Goal: Navigation & Orientation: Find specific page/section

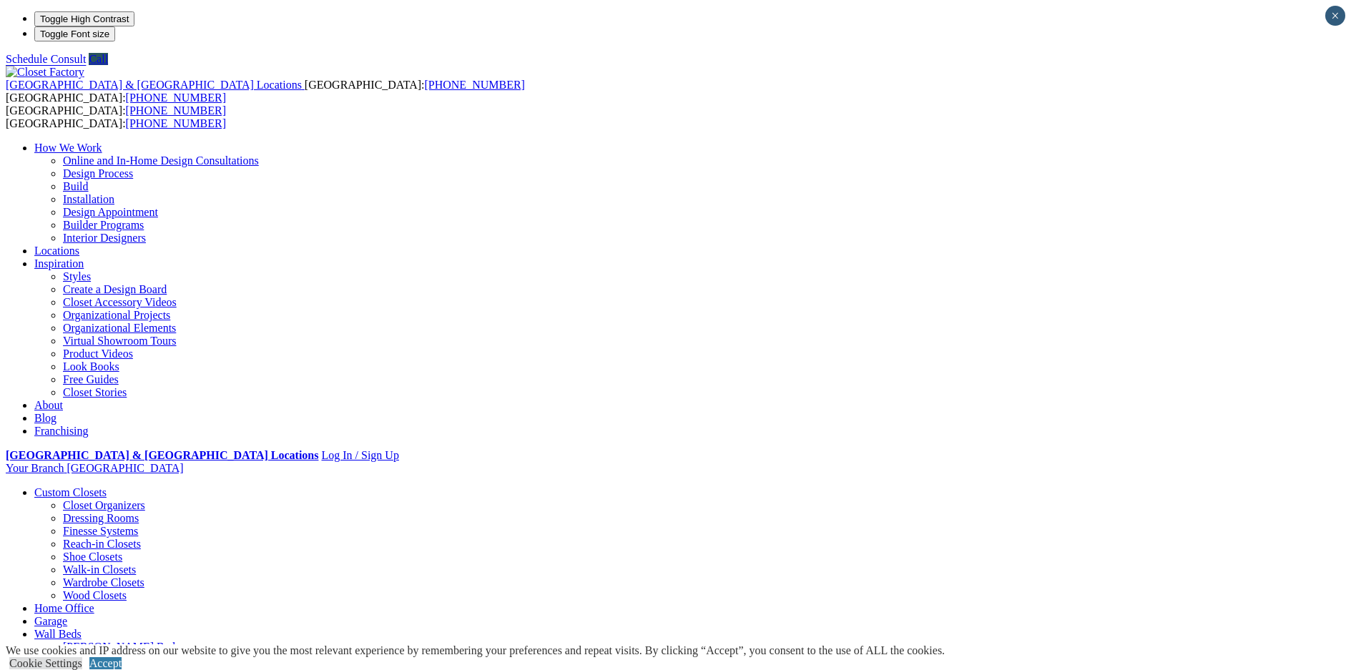
click at [145, 499] on link "Closet Organizers" at bounding box center [104, 505] width 82 height 12
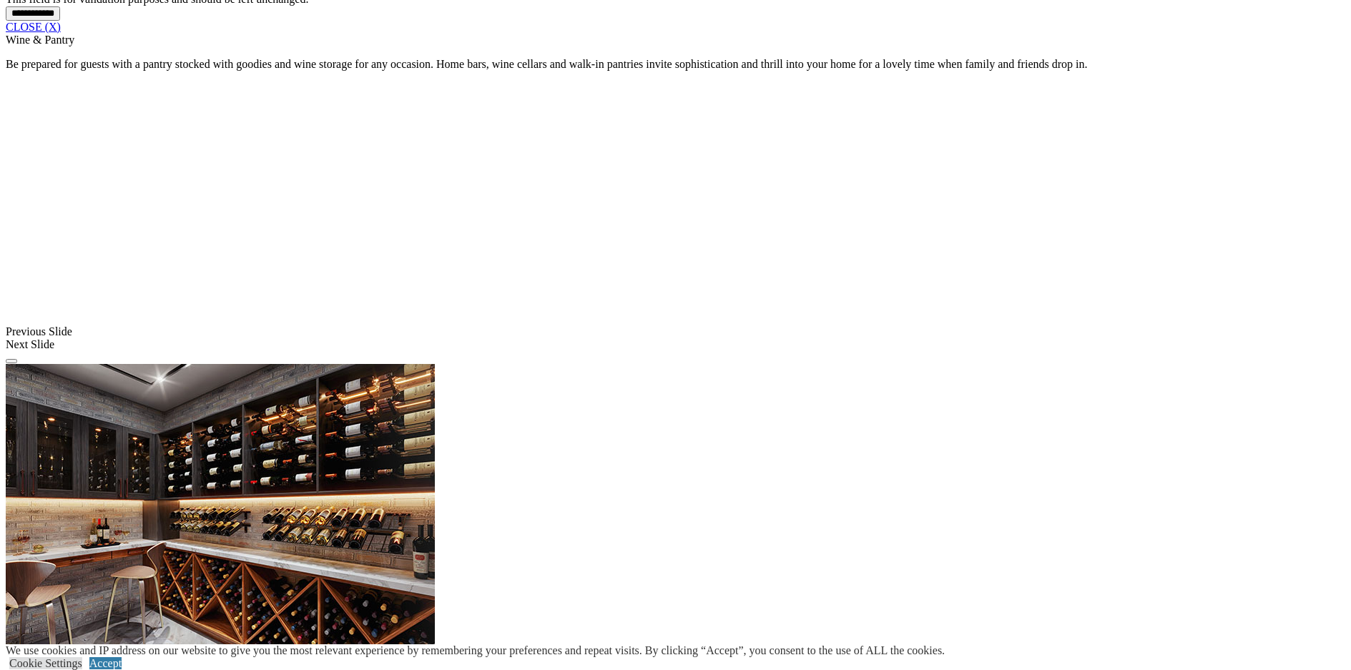
scroll to position [1072, 0]
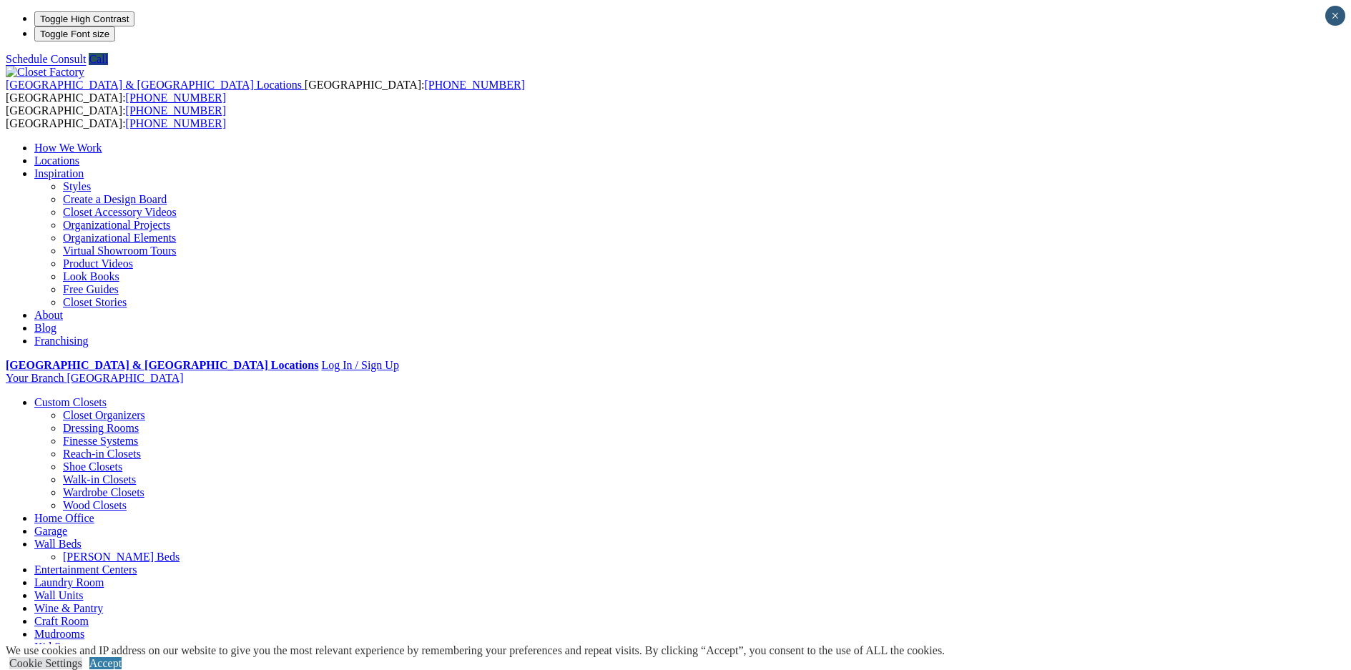
click at [177, 245] on link "Virtual Showroom Tours" at bounding box center [120, 251] width 114 height 12
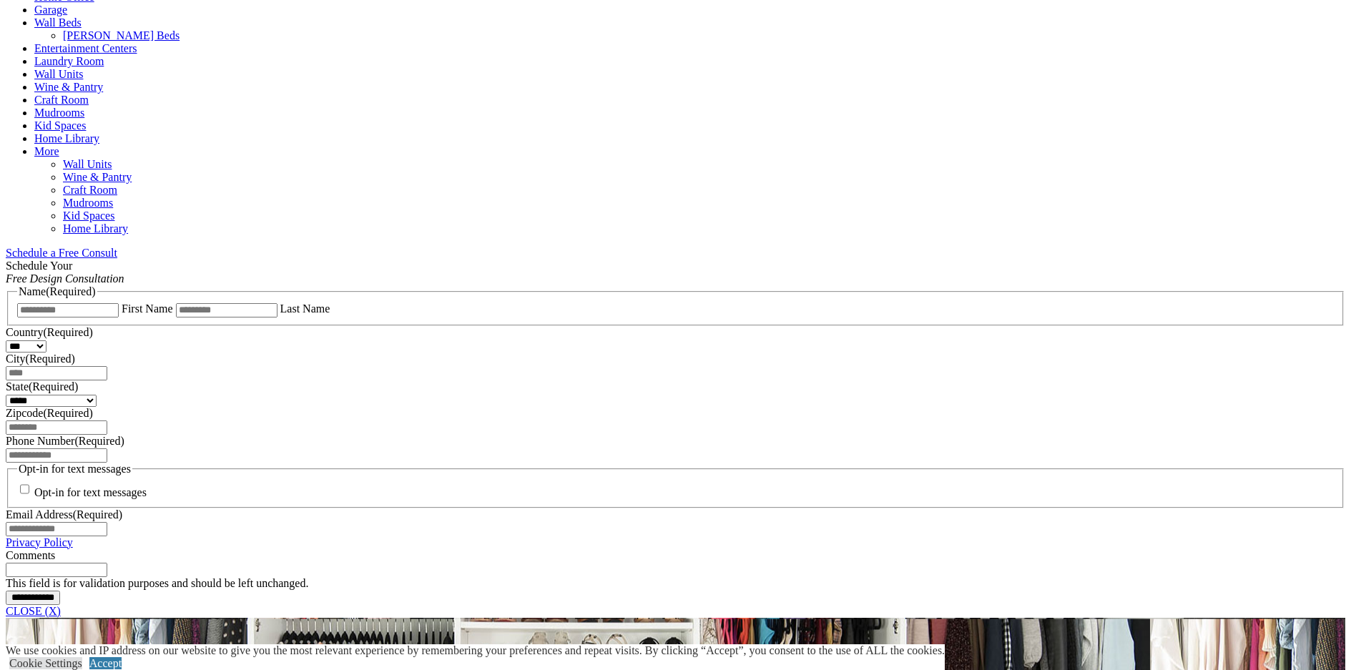
scroll to position [715, 0]
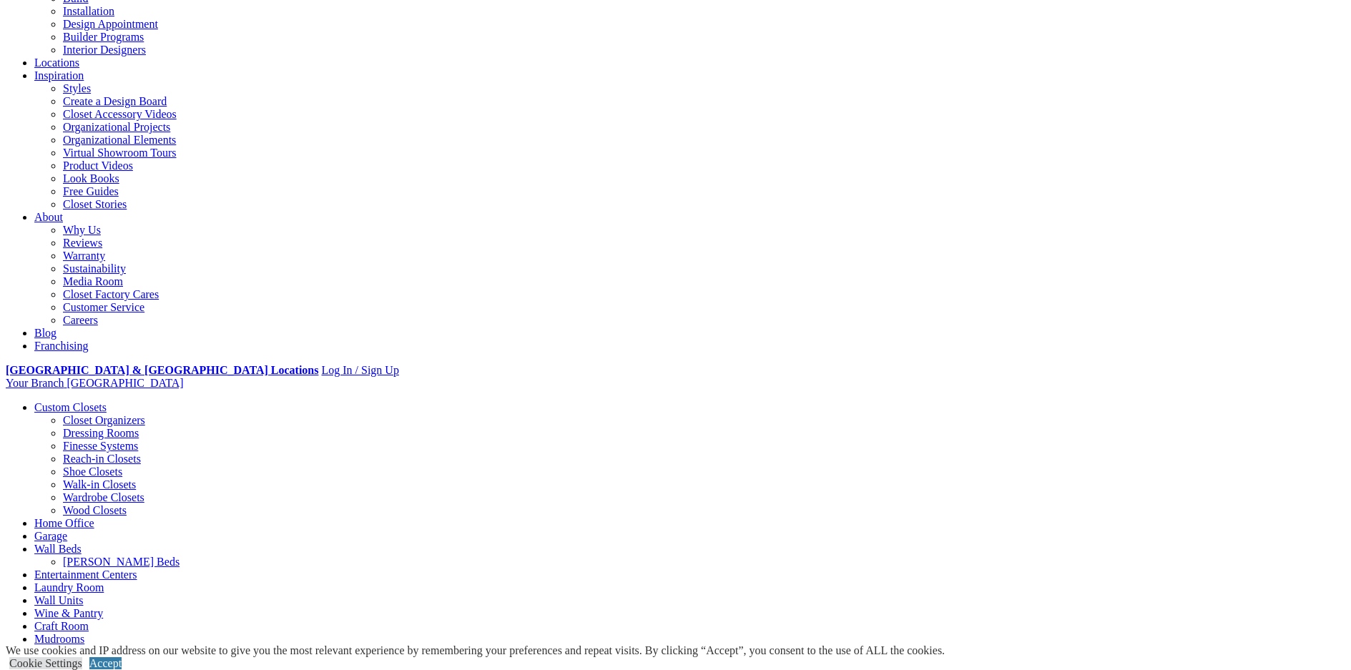
scroll to position [214, 0]
